Goal: Task Accomplishment & Management: Complete application form

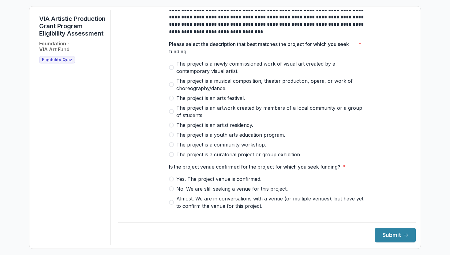
scroll to position [11, 0]
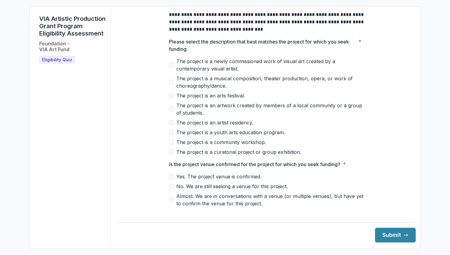
click at [186, 70] on span "The project is a newly commissioned work of visual art created by a contemporar…" at bounding box center [270, 65] width 189 height 15
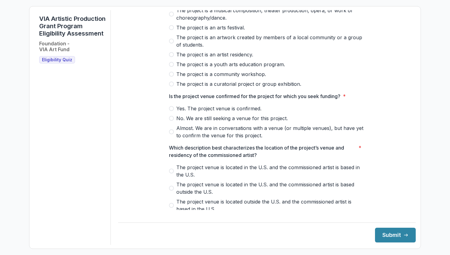
scroll to position [81, 0]
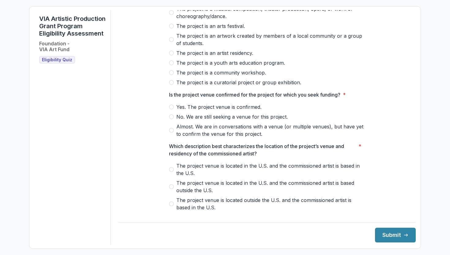
click at [227, 120] on span "No. We are still seeking a venue for this project." at bounding box center [231, 116] width 111 height 7
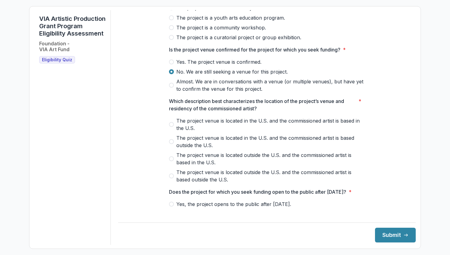
scroll to position [126, 0]
click at [225, 125] on span "The project venue is located in the U.S. and the commissioned artist is based i…" at bounding box center [270, 124] width 189 height 15
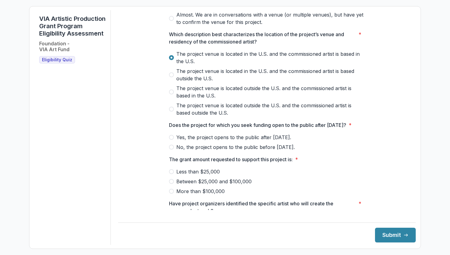
scroll to position [193, 0]
click at [232, 141] on span "Yes, the project opens to the public after [DATE]." at bounding box center [233, 136] width 115 height 7
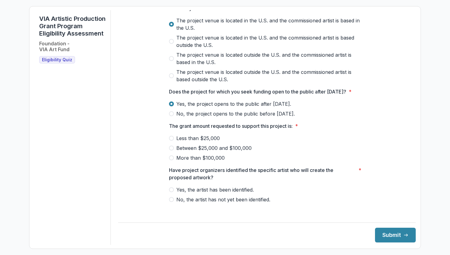
scroll to position [226, 0]
click at [214, 151] on span "Between $25,000 and $100,000" at bounding box center [213, 147] width 75 height 7
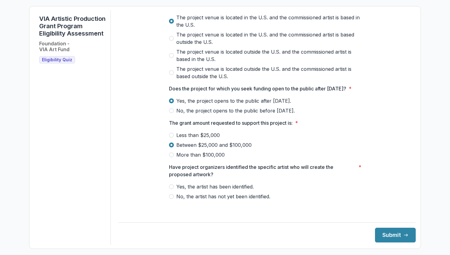
click at [235, 190] on span "Yes, the artist has been identified." at bounding box center [214, 186] width 77 height 7
click at [380, 233] on button "Submit" at bounding box center [395, 235] width 41 height 15
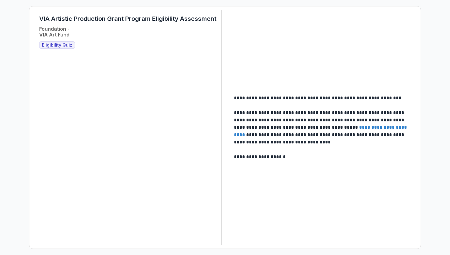
click at [56, 45] on span "Eligibility Quiz" at bounding box center [57, 45] width 30 height 5
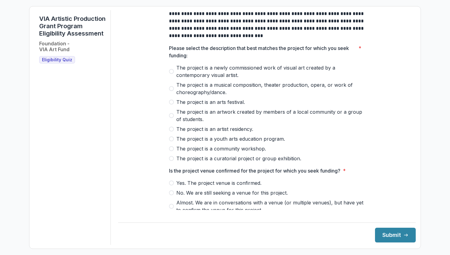
scroll to position [6, 0]
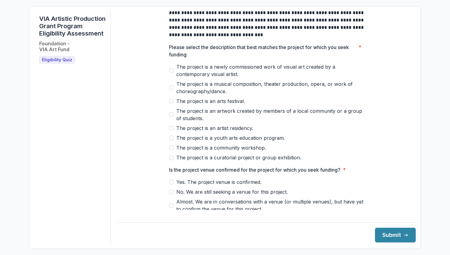
click at [217, 76] on span "The project is a newly commissioned work of visual art created by a contemporar…" at bounding box center [270, 70] width 189 height 15
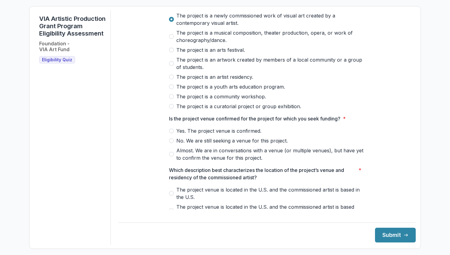
scroll to position [93, 0]
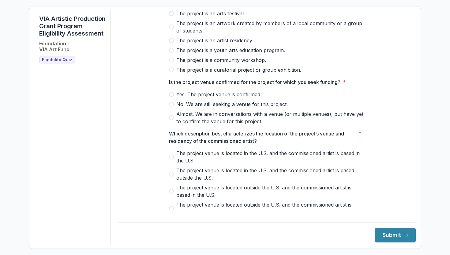
click at [212, 108] on span "No. We are still seeking a venue for this project." at bounding box center [231, 103] width 111 height 7
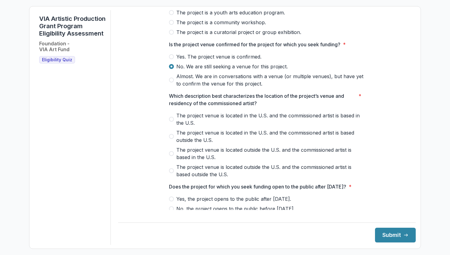
scroll to position [134, 0]
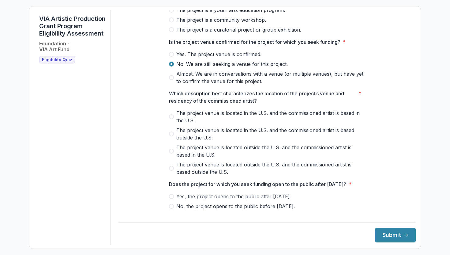
click at [185, 123] on span "The project venue is located in the U.S. and the commissioned artist is based i…" at bounding box center [270, 116] width 189 height 15
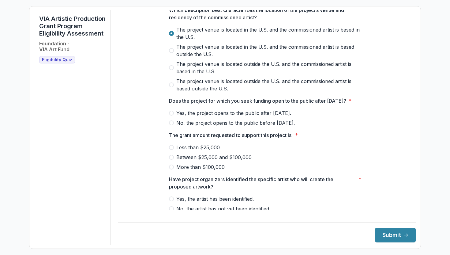
scroll to position [236, 0]
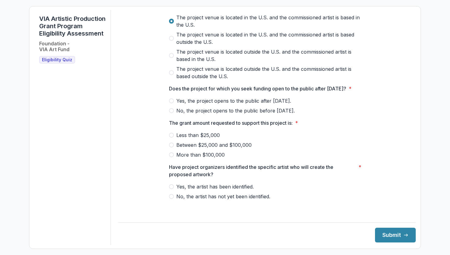
click at [204, 104] on span "Yes, the project opens to the public after [DATE]." at bounding box center [233, 100] width 115 height 7
click at [178, 149] on span "Between $25,000 and $100,000" at bounding box center [213, 144] width 75 height 7
click at [189, 190] on span "Yes, the artist has been identified." at bounding box center [214, 186] width 77 height 7
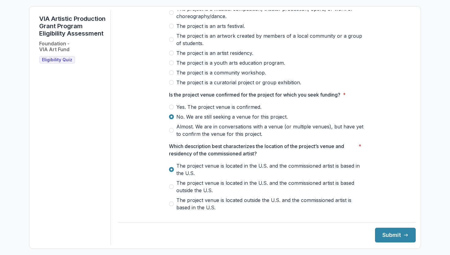
scroll to position [81, 0]
click at [203, 110] on span "Yes. The project venue is confirmed." at bounding box center [218, 106] width 85 height 7
click at [383, 229] on button "Submit" at bounding box center [395, 235] width 41 height 15
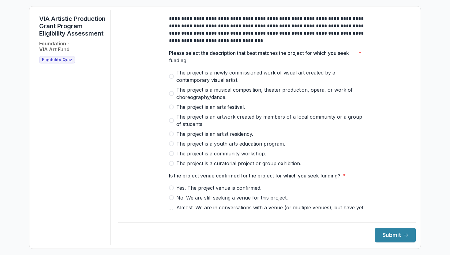
click at [205, 75] on span "The project is a newly commissioned work of visual art created by a contemporar…" at bounding box center [270, 76] width 189 height 15
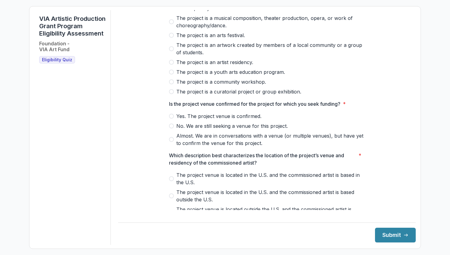
click at [196, 144] on span "Almost. We are in conversations with a venue (or multiple venues), but have yet…" at bounding box center [270, 139] width 189 height 15
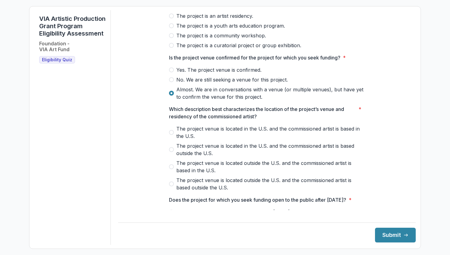
click at [204, 135] on span "The project venue is located in the U.S. and the commissioned artist is based i…" at bounding box center [270, 132] width 189 height 15
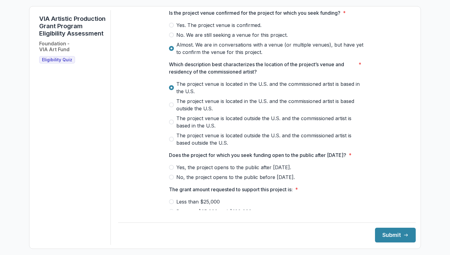
scroll to position [236, 0]
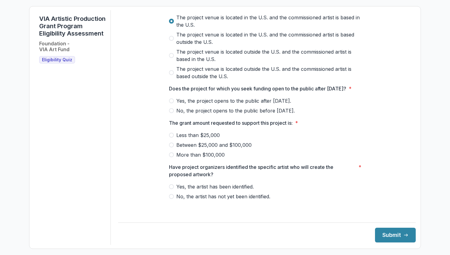
click at [210, 104] on span "Yes, the project opens to the public after [DATE]." at bounding box center [233, 100] width 115 height 7
click at [202, 149] on span "Between $25,000 and $100,000" at bounding box center [213, 144] width 75 height 7
click at [213, 199] on span "No, the artist has not yet been identified." at bounding box center [223, 196] width 94 height 7
click at [225, 189] on span "Yes, the artist has been identified." at bounding box center [214, 186] width 77 height 7
click at [387, 230] on button "Submit" at bounding box center [395, 235] width 41 height 15
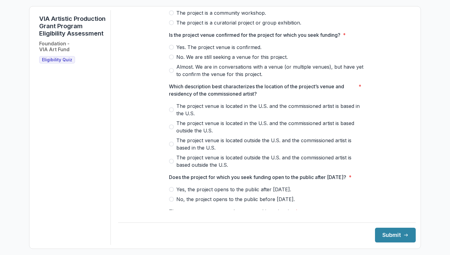
scroll to position [122, 0]
